Goal: Task Accomplishment & Management: Use online tool/utility

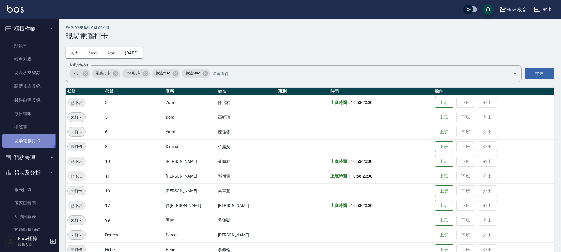
click at [26, 138] on link "現場電腦打卡" at bounding box center [29, 141] width 54 height 14
click at [22, 140] on link "現場電腦打卡" at bounding box center [29, 141] width 54 height 14
click at [108, 53] on button "今天" at bounding box center [111, 52] width 18 height 11
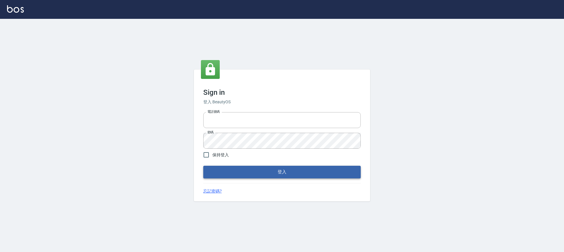
type input "25170116"
click at [256, 167] on button "登入" at bounding box center [281, 171] width 157 height 12
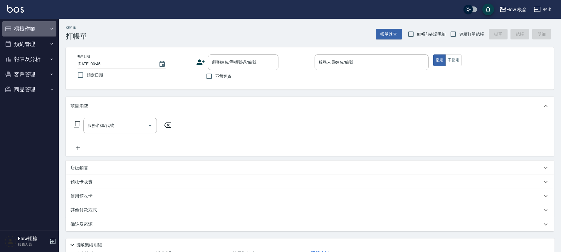
click at [33, 30] on button "櫃檯作業" at bounding box center [29, 28] width 54 height 15
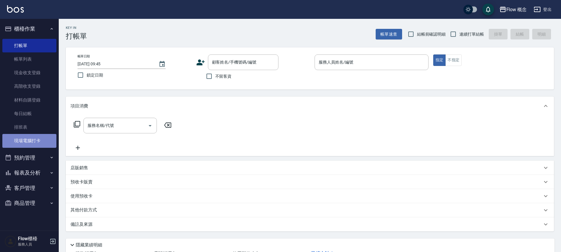
click at [38, 142] on link "現場電腦打卡" at bounding box center [29, 141] width 54 height 14
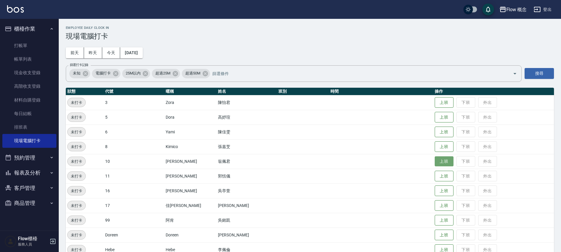
click at [435, 161] on button "上班" at bounding box center [444, 161] width 19 height 10
click at [435, 103] on button "上班" at bounding box center [444, 102] width 19 height 10
